Goal: Transaction & Acquisition: Purchase product/service

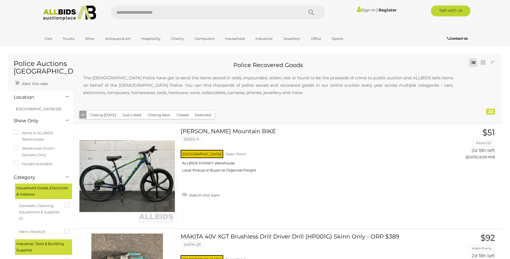
click at [68, 97] on icon at bounding box center [67, 96] width 3 height 5
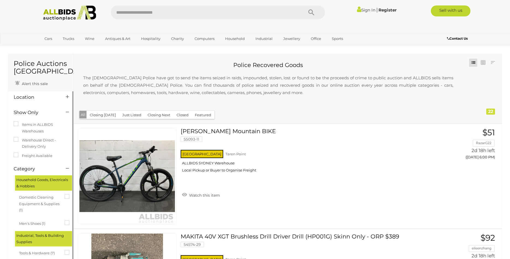
click at [17, 96] on h4 "Location" at bounding box center [36, 96] width 44 height 5
click at [70, 98] on div at bounding box center [67, 97] width 10 height 7
click at [67, 96] on icon at bounding box center [67, 96] width 3 height 5
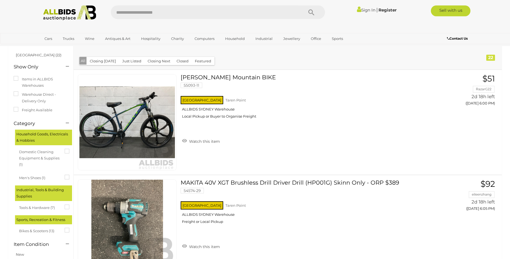
scroll to position [56, 0]
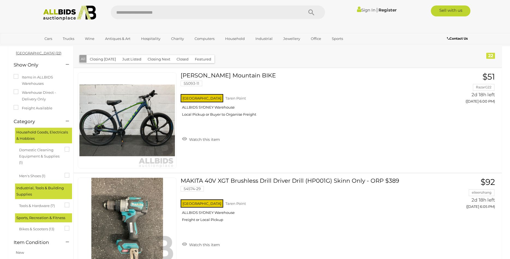
click at [21, 54] on link "NSW (22)" at bounding box center [39, 53] width 46 height 4
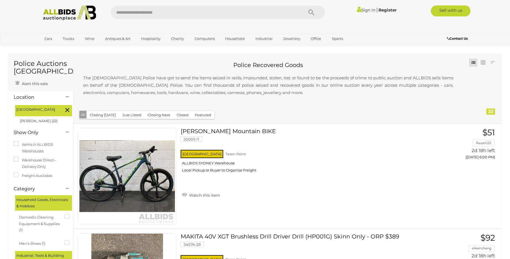
click at [69, 110] on icon at bounding box center [67, 109] width 4 height 7
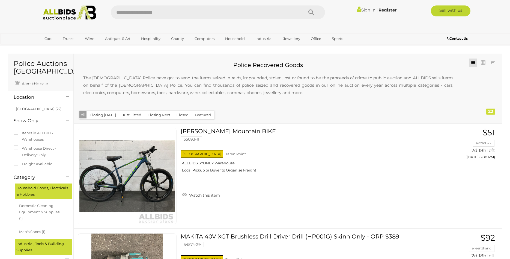
click at [107, 114] on button "Closing [DATE]" at bounding box center [103, 115] width 33 height 8
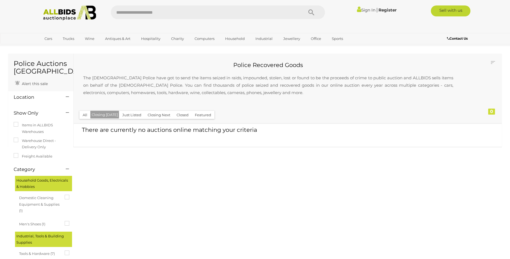
click at [133, 115] on button "Just Listed" at bounding box center [132, 115] width 26 height 8
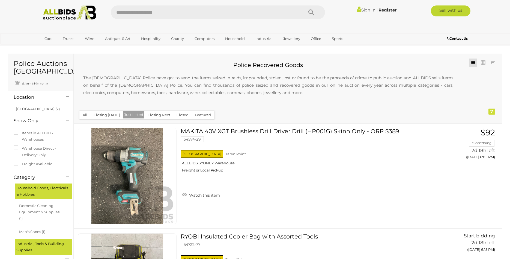
click at [64, 11] on img at bounding box center [69, 12] width 59 height 15
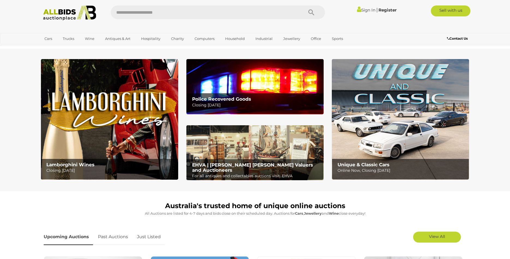
click at [168, 12] on input "text" at bounding box center [204, 12] width 187 height 14
type input "*********"
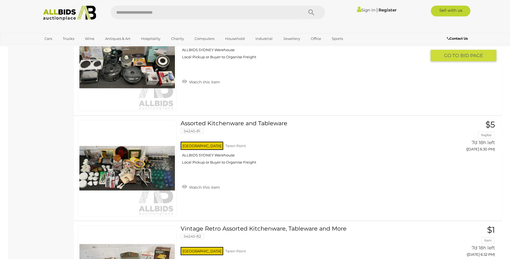
scroll to position [3676, 0]
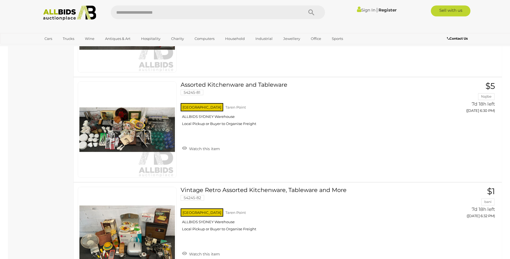
click at [132, 16] on input "text" at bounding box center [204, 12] width 187 height 14
type input "*******"
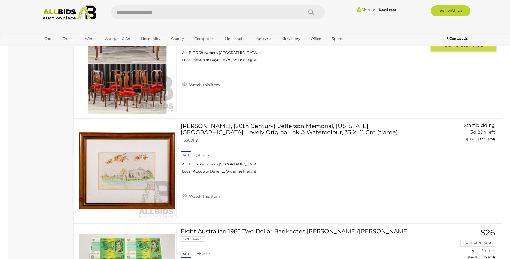
scroll to position [2590, 0]
